Goal: Task Accomplishment & Management: Manage account settings

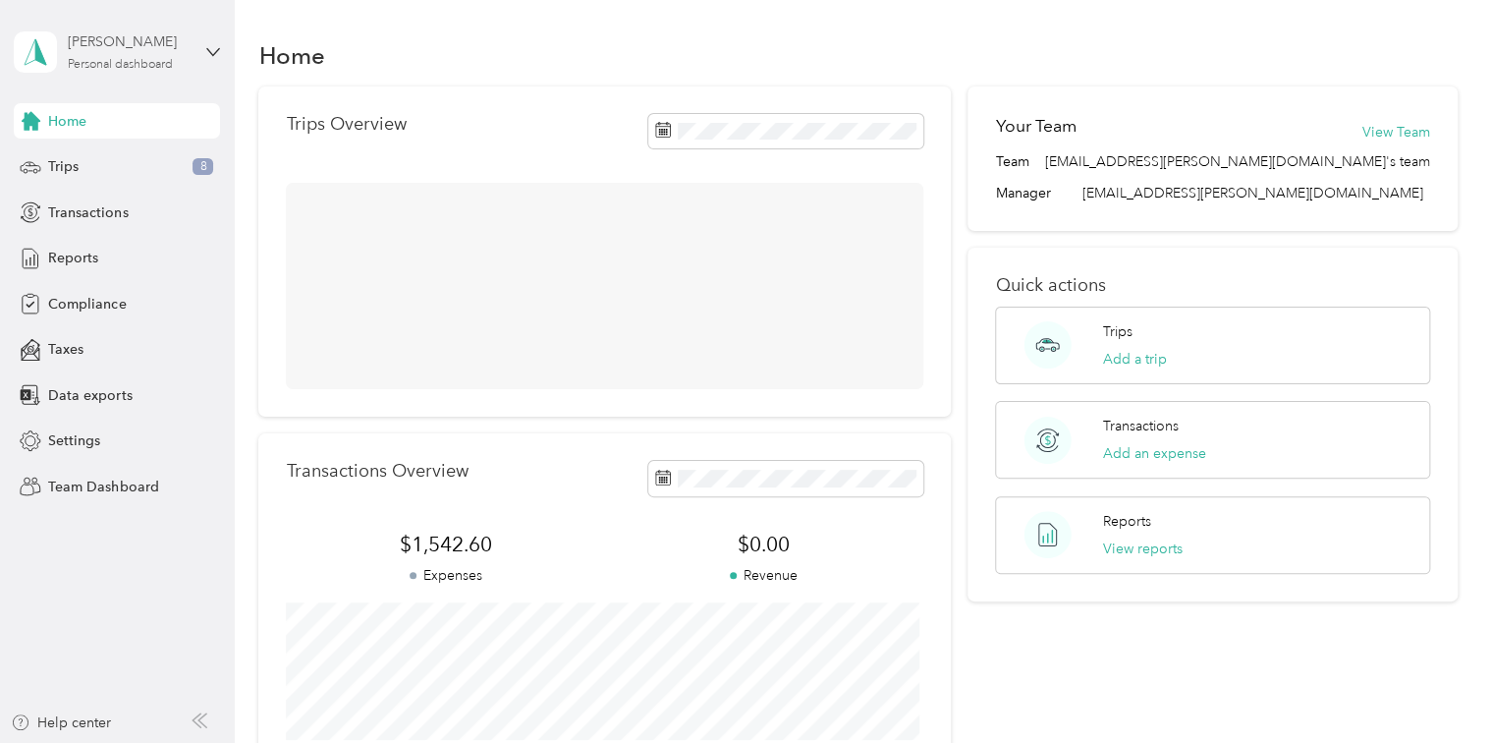
click at [154, 63] on div "Personal dashboard" at bounding box center [120, 65] width 105 height 12
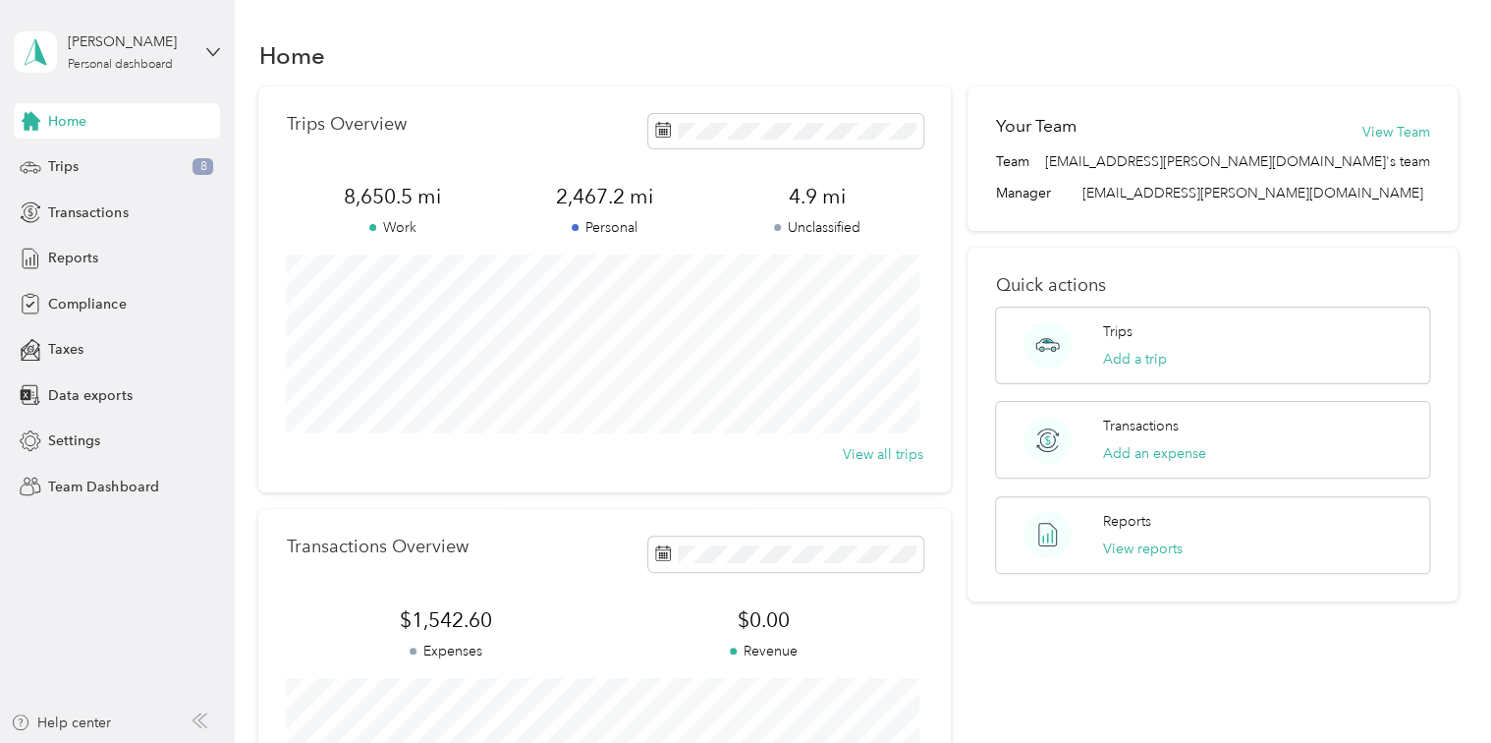
click at [126, 167] on div "Team dashboard" at bounding box center [83, 161] width 105 height 21
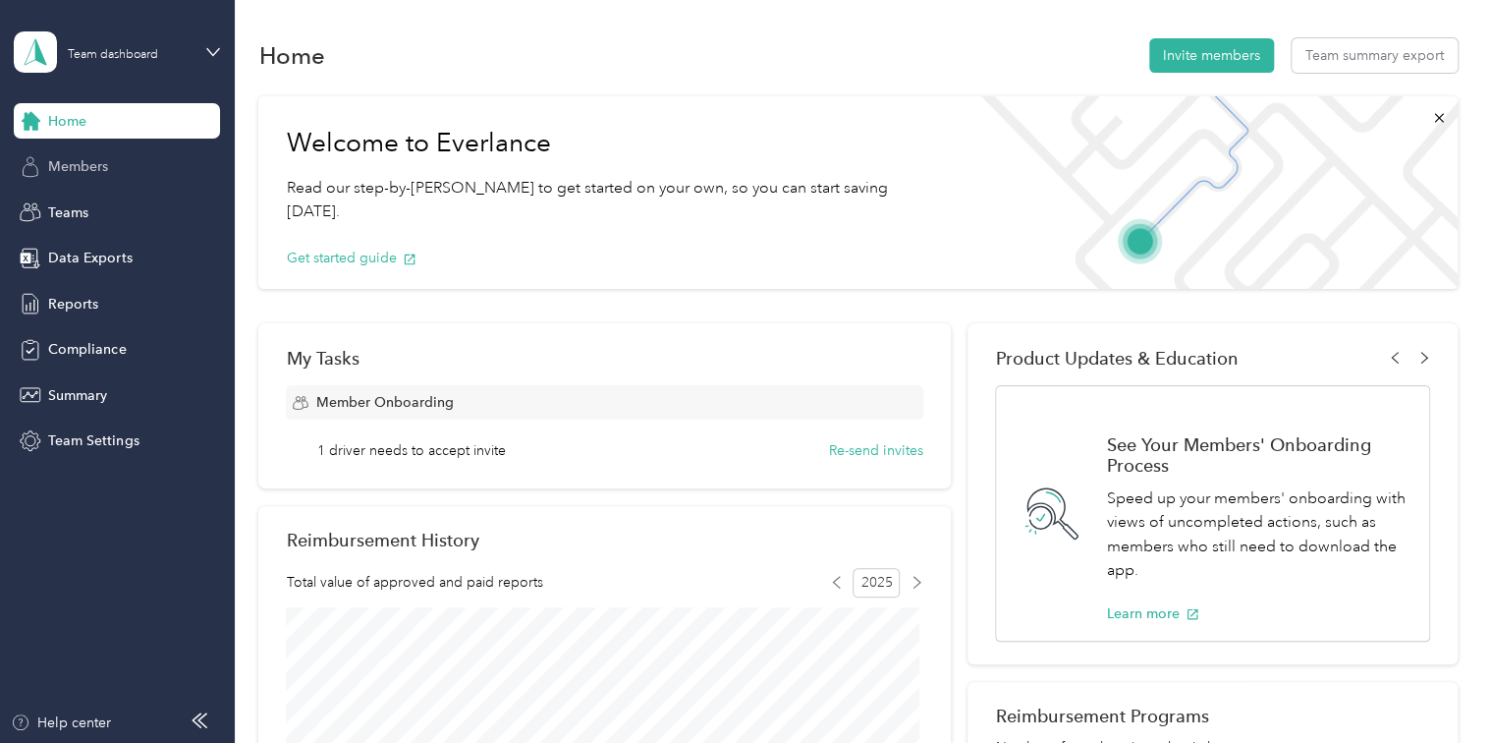
click at [102, 167] on span "Members" at bounding box center [78, 166] width 60 height 21
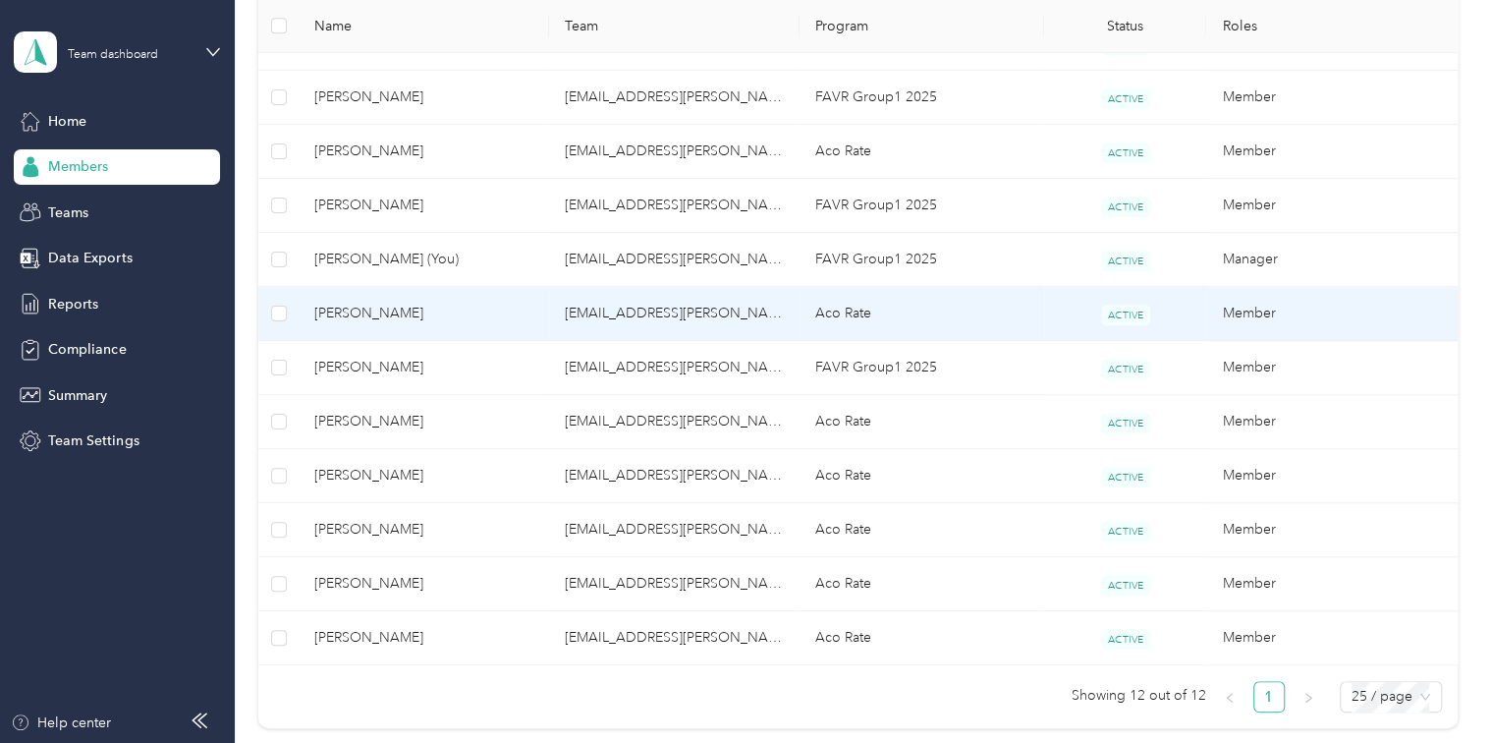
scroll to position [589, 0]
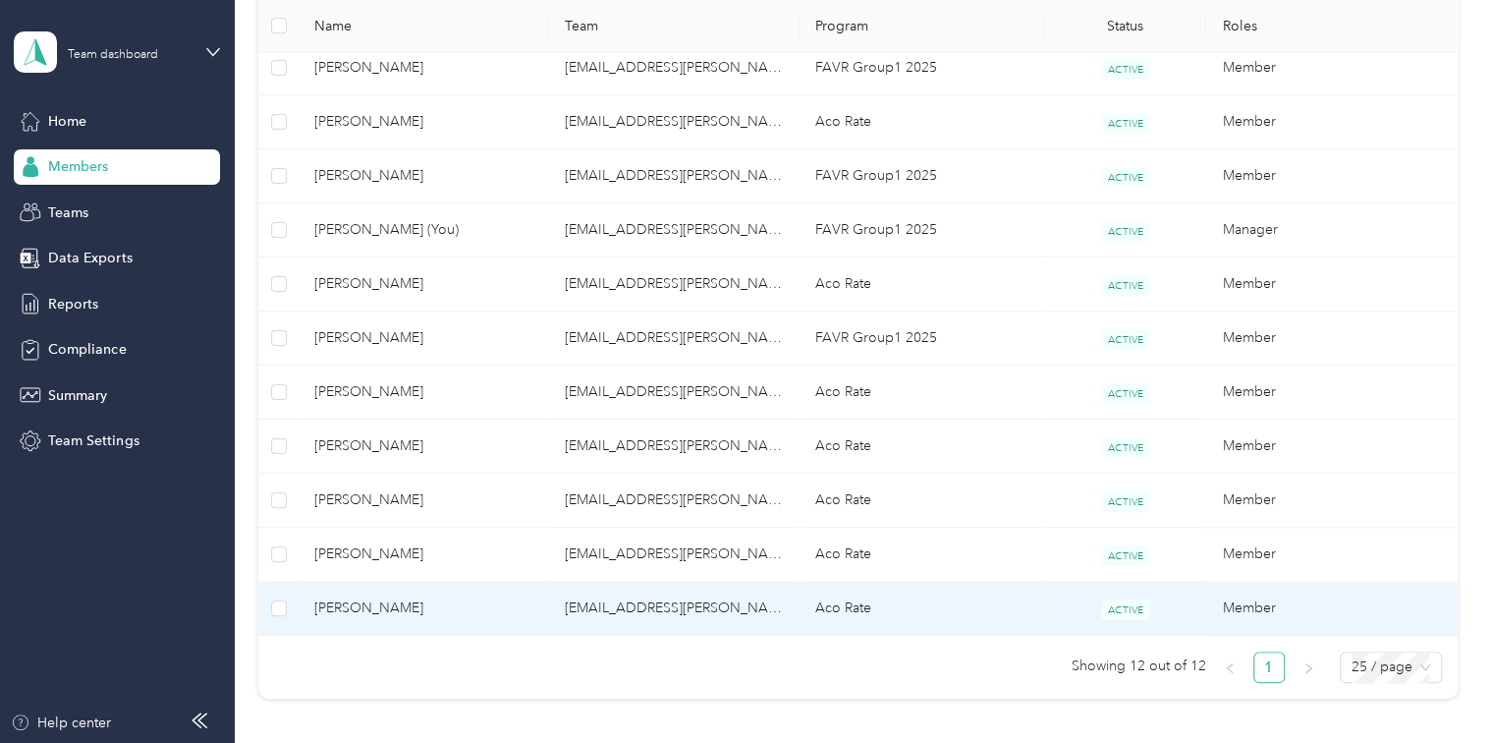
click at [825, 599] on td "Aco Rate" at bounding box center [922, 609] width 245 height 54
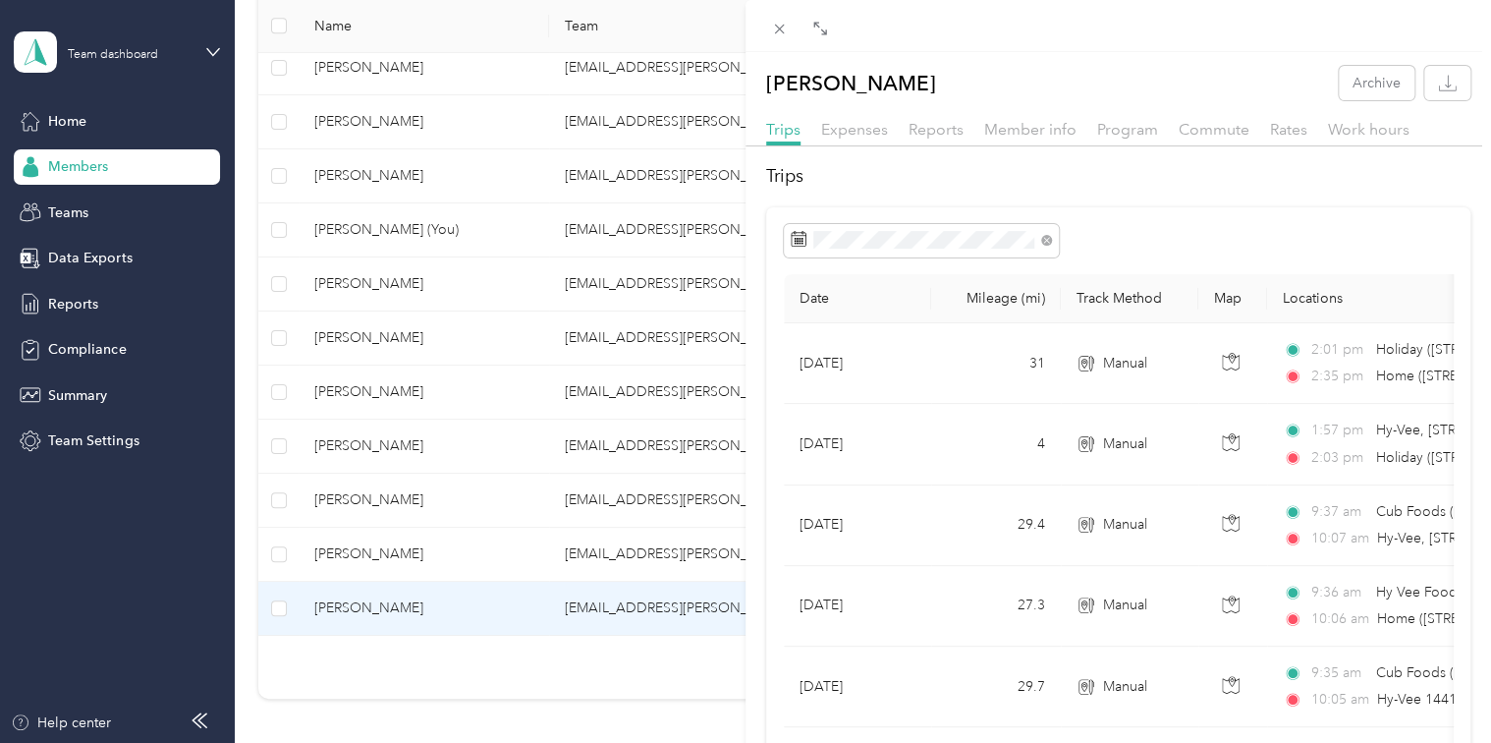
drag, startPoint x: 837, startPoint y: 28, endPoint x: 821, endPoint y: 31, distance: 16.2
click at [833, 29] on div at bounding box center [1119, 26] width 746 height 52
click at [821, 31] on icon at bounding box center [823, 31] width 6 height 6
